Goal: Task Accomplishment & Management: Complete application form

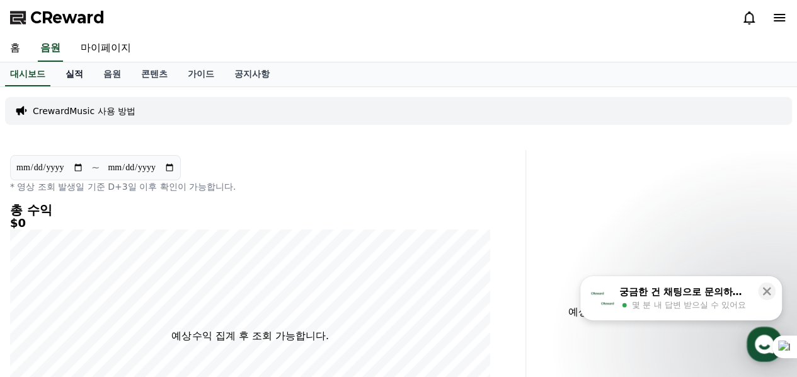
click at [76, 71] on link "실적" at bounding box center [74, 74] width 38 height 24
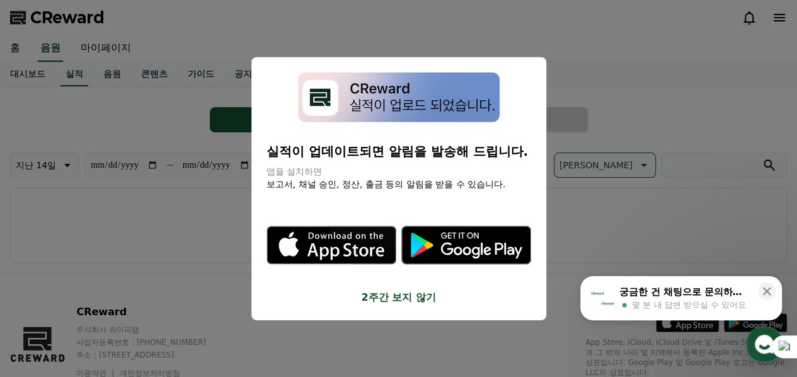
click at [543, 93] on div "실적이 업데이트되면 알림을 발송해 드립니다. 앱을 설치하면 보고서, 채널 승인, 정산, 출금 등의 알림을 받을 수 있습니다. .st0 { fi…" at bounding box center [398, 188] width 295 height 263
click at [599, 65] on button "close modal" at bounding box center [398, 188] width 797 height 377
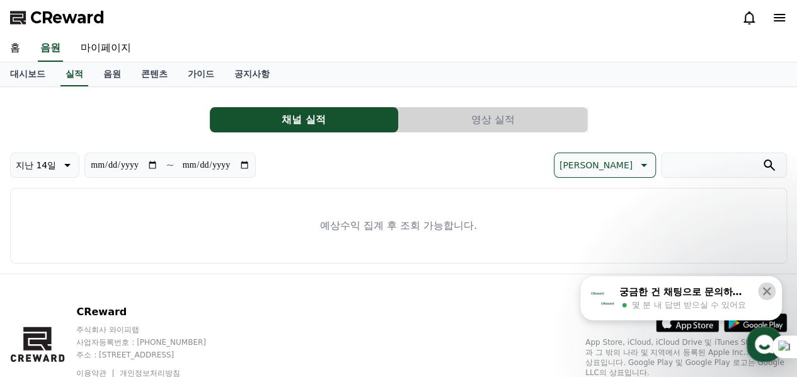
click at [765, 291] on icon at bounding box center [767, 291] width 8 height 8
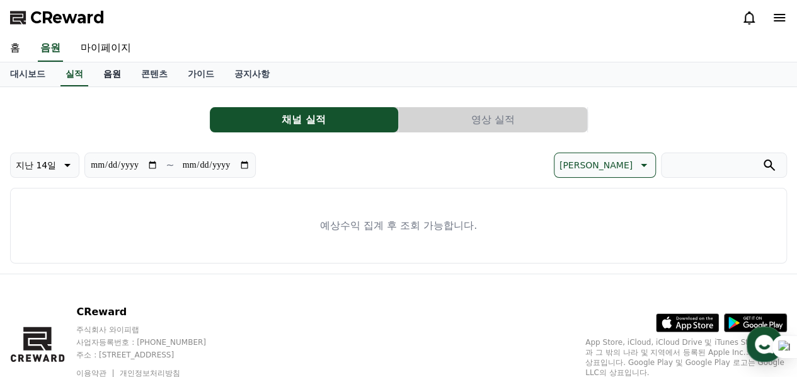
click at [115, 71] on link "음원" at bounding box center [112, 74] width 38 height 24
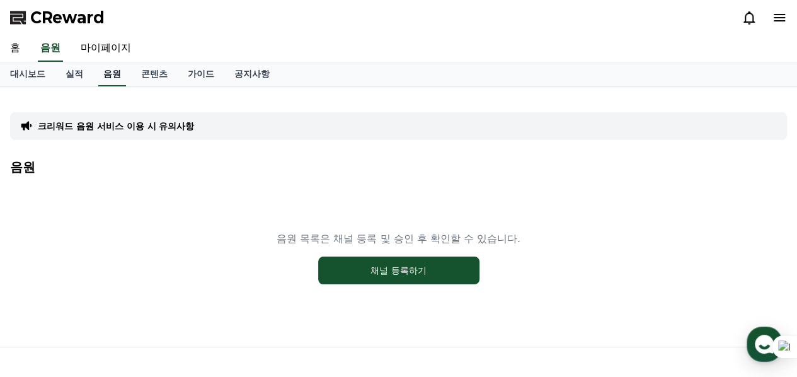
click at [115, 74] on link "음원" at bounding box center [112, 74] width 28 height 24
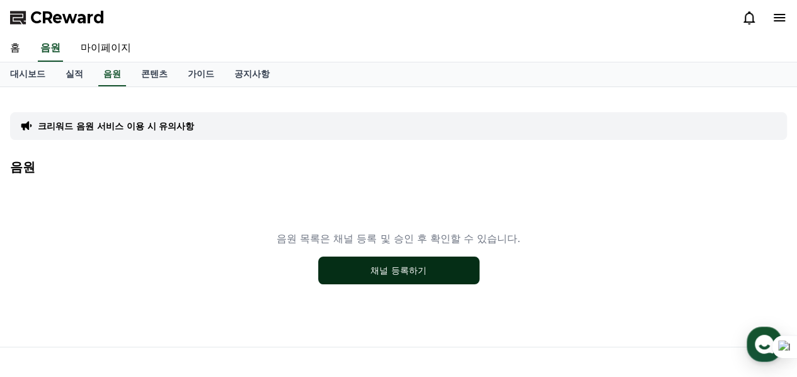
click at [387, 259] on button "채널 등록하기" at bounding box center [398, 271] width 161 height 28
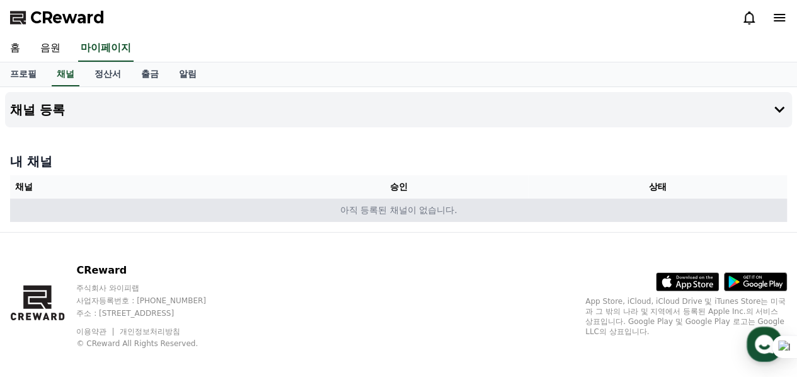
scroll to position [11, 0]
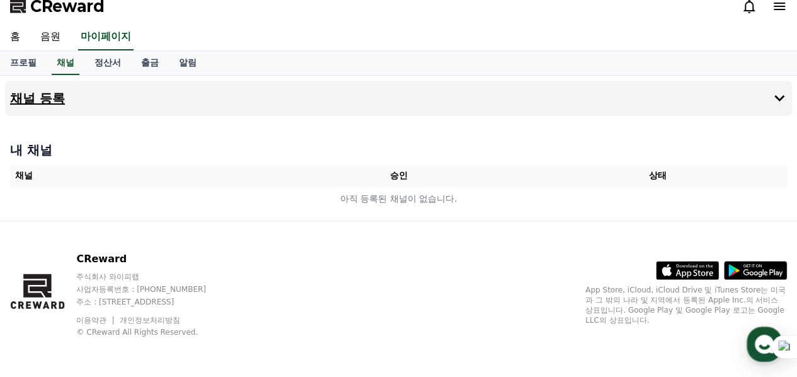
click at [777, 100] on icon at bounding box center [779, 98] width 15 height 15
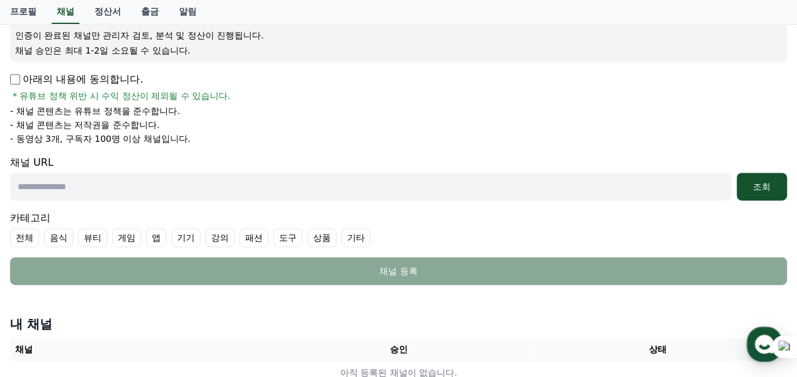
scroll to position [200, 0]
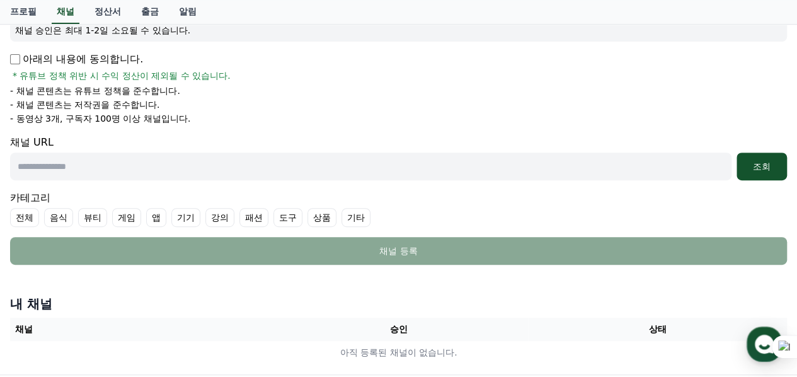
click at [100, 161] on input "text" at bounding box center [371, 167] width 722 height 28
paste input "**********"
type input "**********"
drag, startPoint x: 216, startPoint y: 166, endPoint x: 0, endPoint y: 168, distance: 215.6
click at [0, 168] on div "**********" at bounding box center [398, 131] width 797 height 488
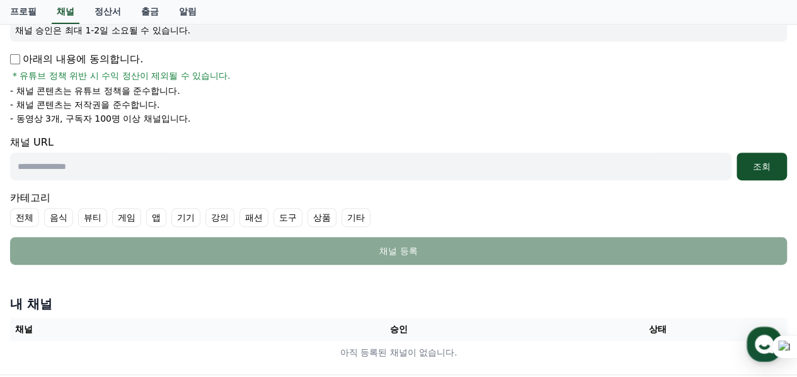
click at [66, 167] on input "text" at bounding box center [371, 167] width 722 height 28
paste input "**********"
type input "**********"
click at [766, 161] on div "조회" at bounding box center [762, 166] width 40 height 13
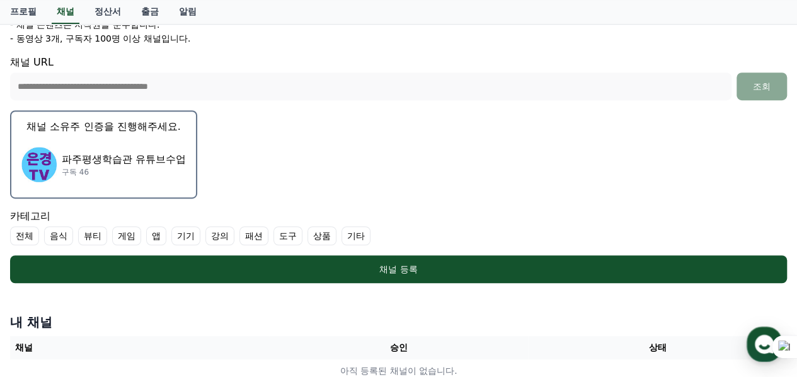
scroll to position [263, 0]
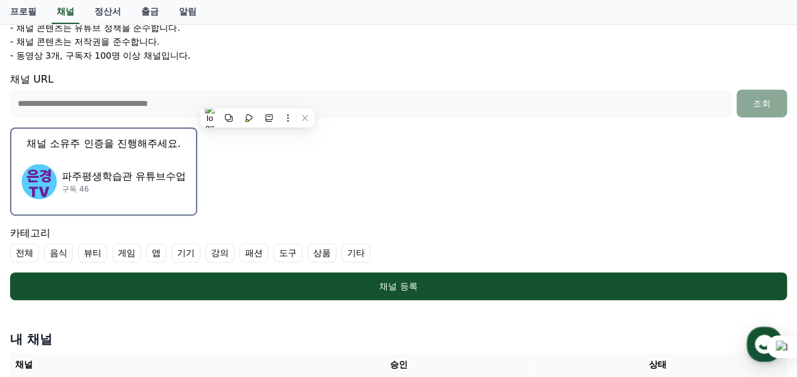
click at [150, 171] on p "파주평생학습관 유튜브수업" at bounding box center [124, 176] width 124 height 15
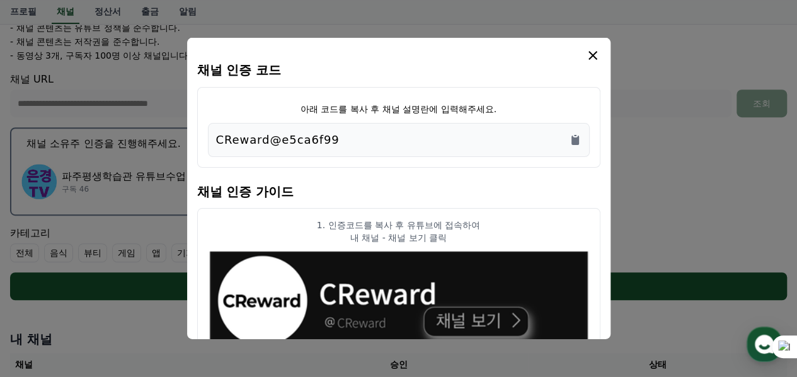
click at [594, 55] on icon "modal" at bounding box center [592, 55] width 15 height 15
click at [593, 55] on icon "modal" at bounding box center [593, 55] width 9 height 9
click at [514, 46] on div "채널 인증 코드 아래 코드를 복사 후 채널 설명란에 입력해주세요. CReward@e5ca6f99 채널 인증 가이드 1. 인증코드를 복사 후 유…" at bounding box center [399, 188] width 424 height 301
click at [591, 62] on icon "modal" at bounding box center [592, 55] width 15 height 15
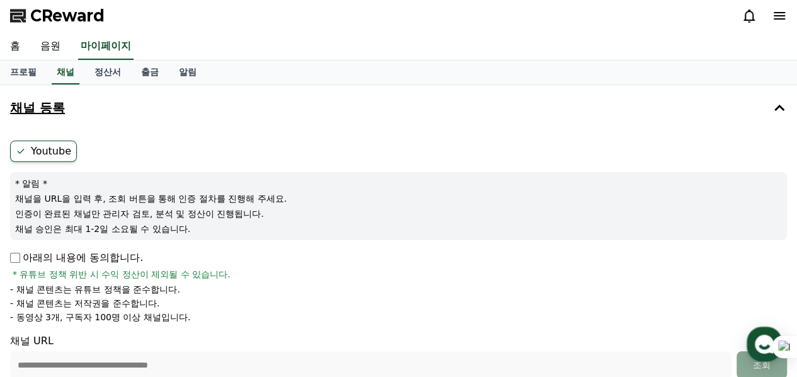
scroll to position [0, 0]
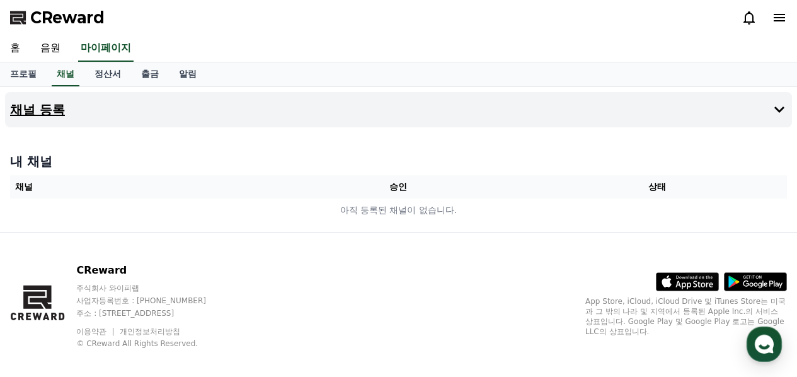
drag, startPoint x: 0, startPoint y: 0, endPoint x: 776, endPoint y: 97, distance: 782.5
click at [776, 107] on icon at bounding box center [780, 110] width 10 height 6
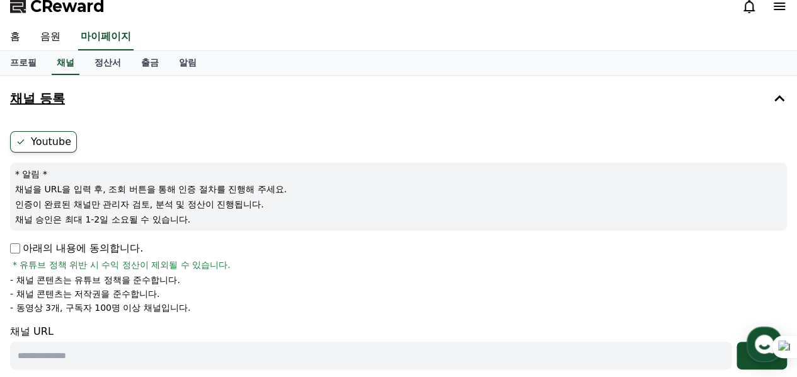
click at [23, 248] on p "아래의 내용에 동의합니다." at bounding box center [76, 248] width 133 height 15
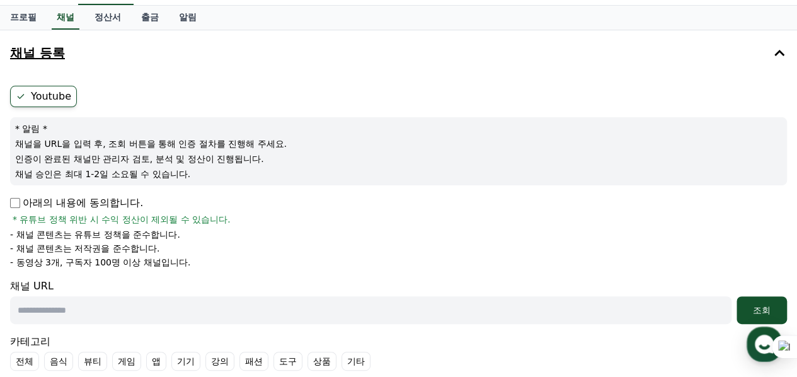
scroll to position [137, 0]
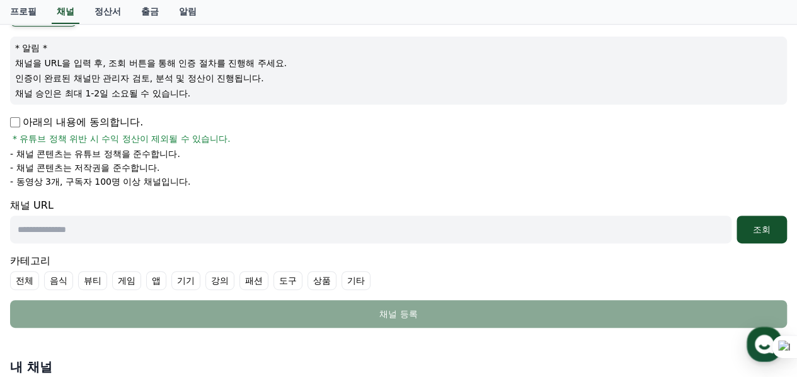
click at [62, 235] on input "text" at bounding box center [371, 230] width 722 height 28
paste input "**********"
drag, startPoint x: 62, startPoint y: 231, endPoint x: 0, endPoint y: 222, distance: 62.4
click at [0, 222] on div "**********" at bounding box center [398, 194] width 797 height 488
paste input "**********"
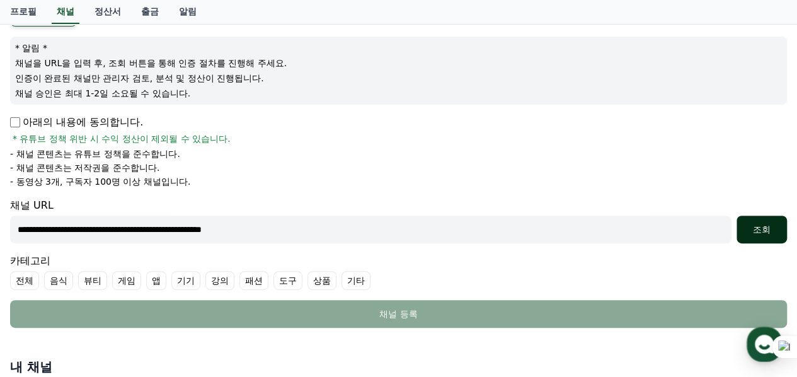
type input "**********"
click at [761, 228] on div "조회" at bounding box center [762, 229] width 40 height 13
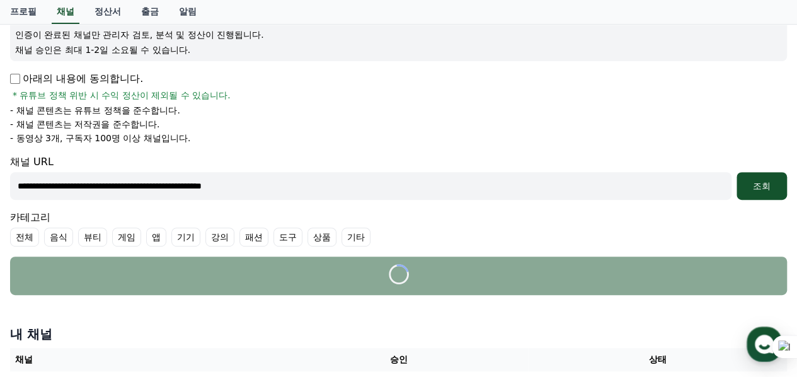
scroll to position [200, 0]
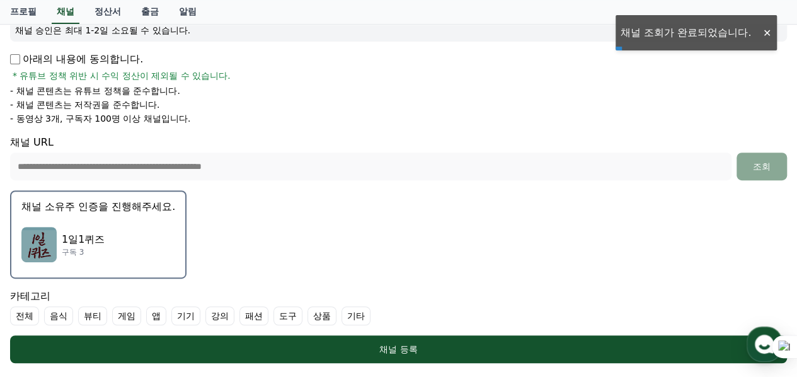
click at [43, 238] on img "button" at bounding box center [38, 244] width 35 height 35
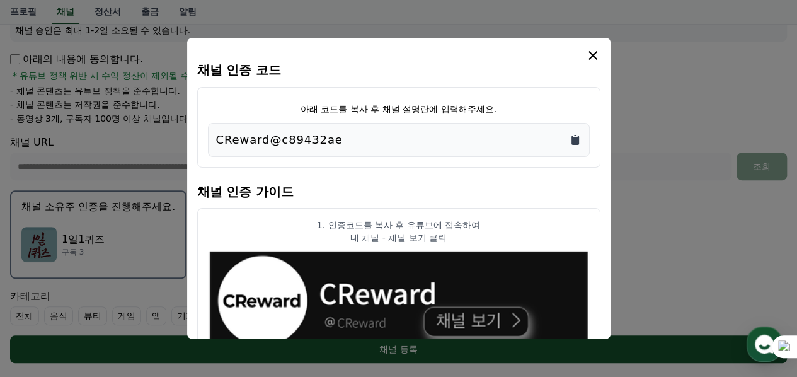
click at [576, 139] on icon "Copy to clipboard" at bounding box center [576, 139] width 8 height 9
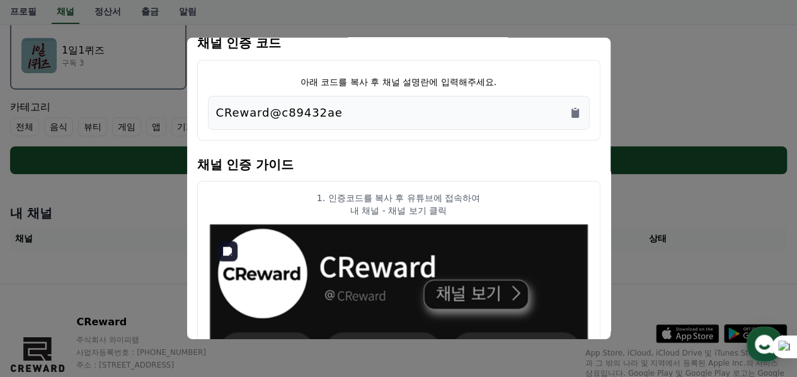
scroll to position [0, 0]
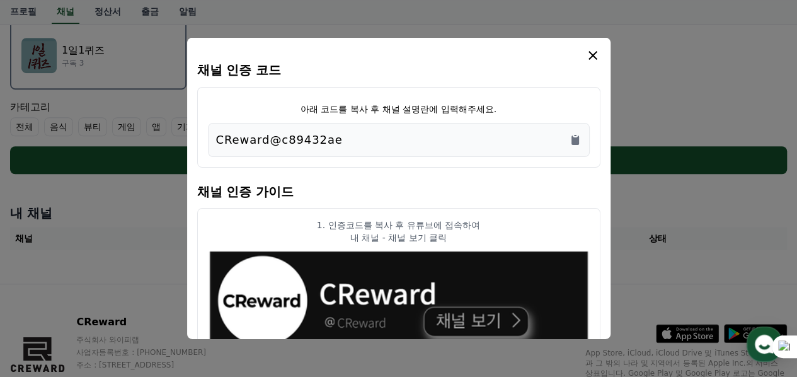
click at [596, 53] on icon "modal" at bounding box center [592, 55] width 15 height 15
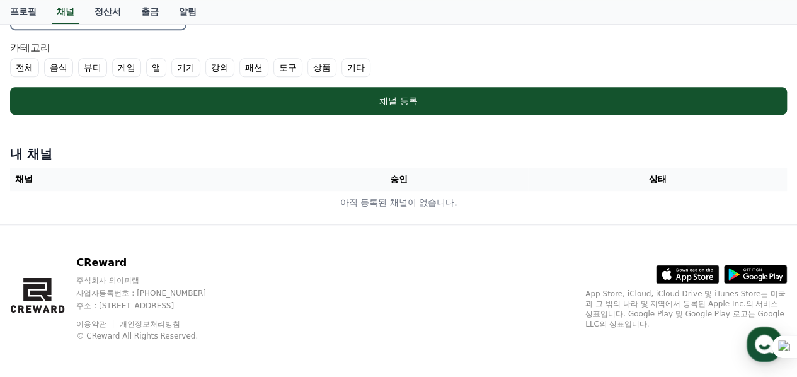
scroll to position [451, 0]
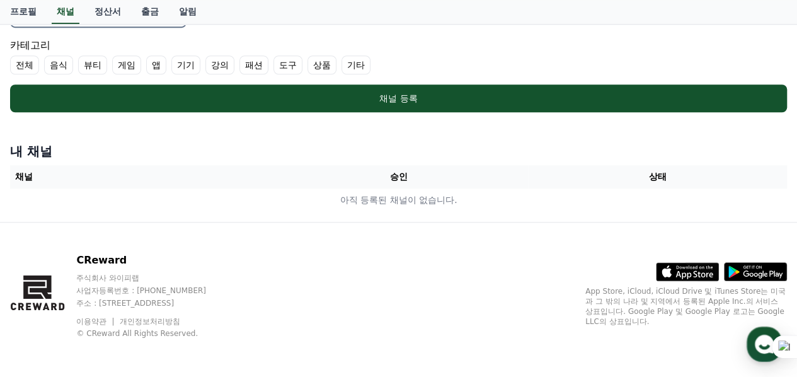
drag, startPoint x: 158, startPoint y: 301, endPoint x: 298, endPoint y: 301, distance: 140.5
click at [230, 301] on p "주소 : [STREET_ADDRESS]" at bounding box center [153, 303] width 154 height 10
click at [345, 299] on div "CReward 주식회사 와이피랩 사업자등록번호 : [PHONE_NUMBER] 주소 : [STREET_ADDRESS] 이용약관 개인정보처리방침 …" at bounding box center [398, 300] width 797 height 156
